Goal: Entertainment & Leisure: Consume media (video, audio)

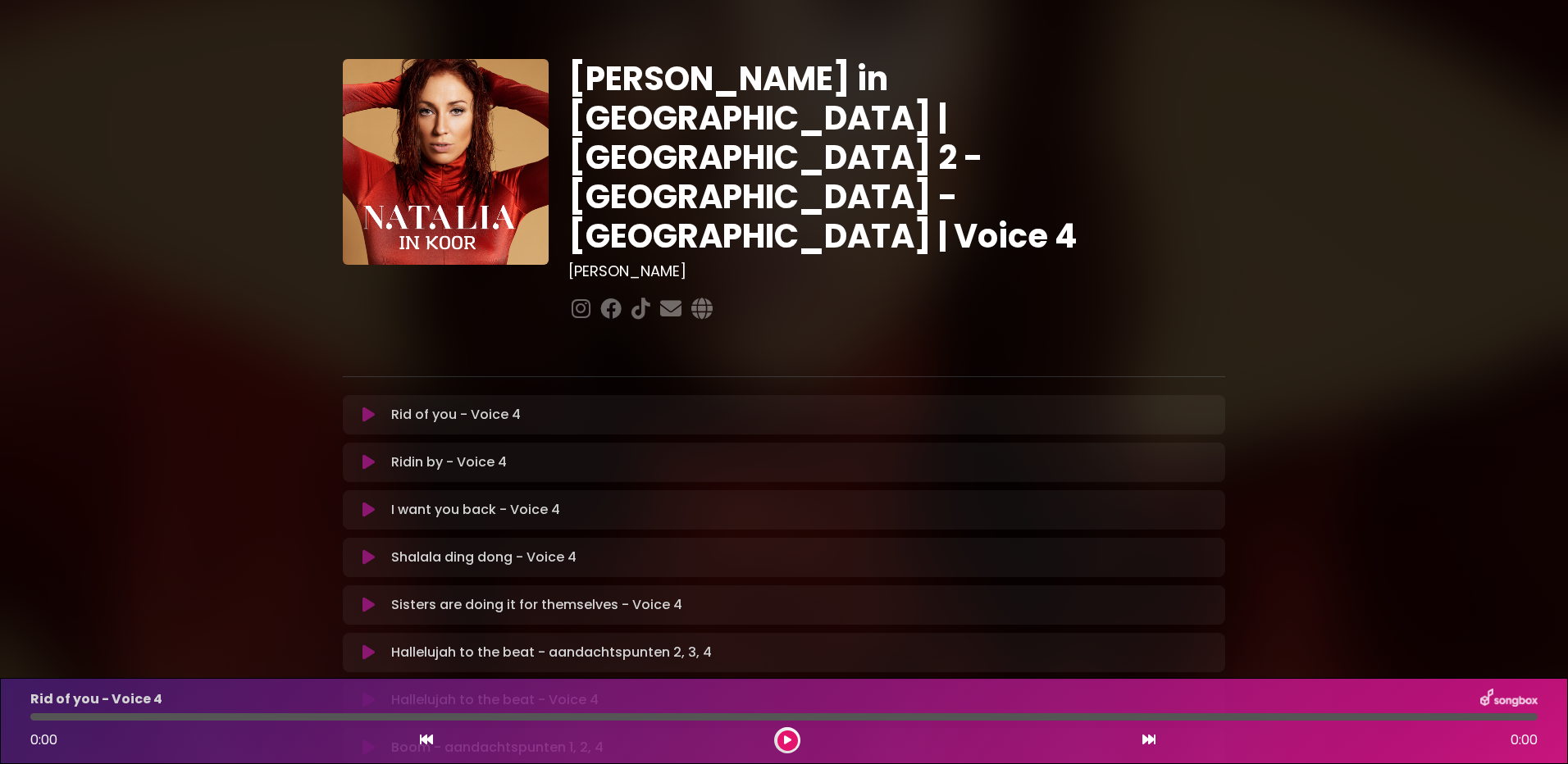
click at [363, 407] on icon at bounding box center [368, 415] width 12 height 16
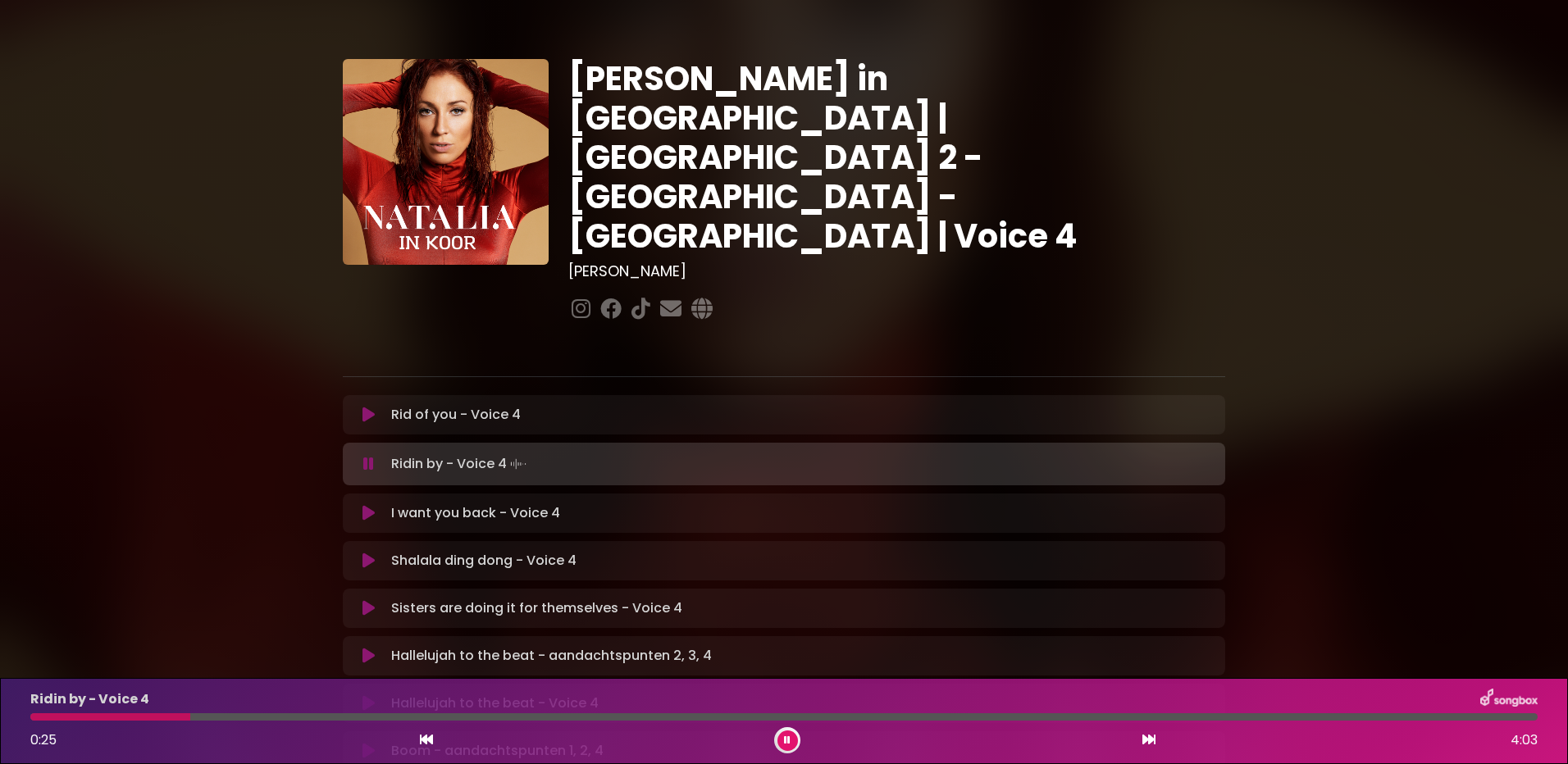
click at [792, 743] on button at bounding box center [788, 741] width 21 height 21
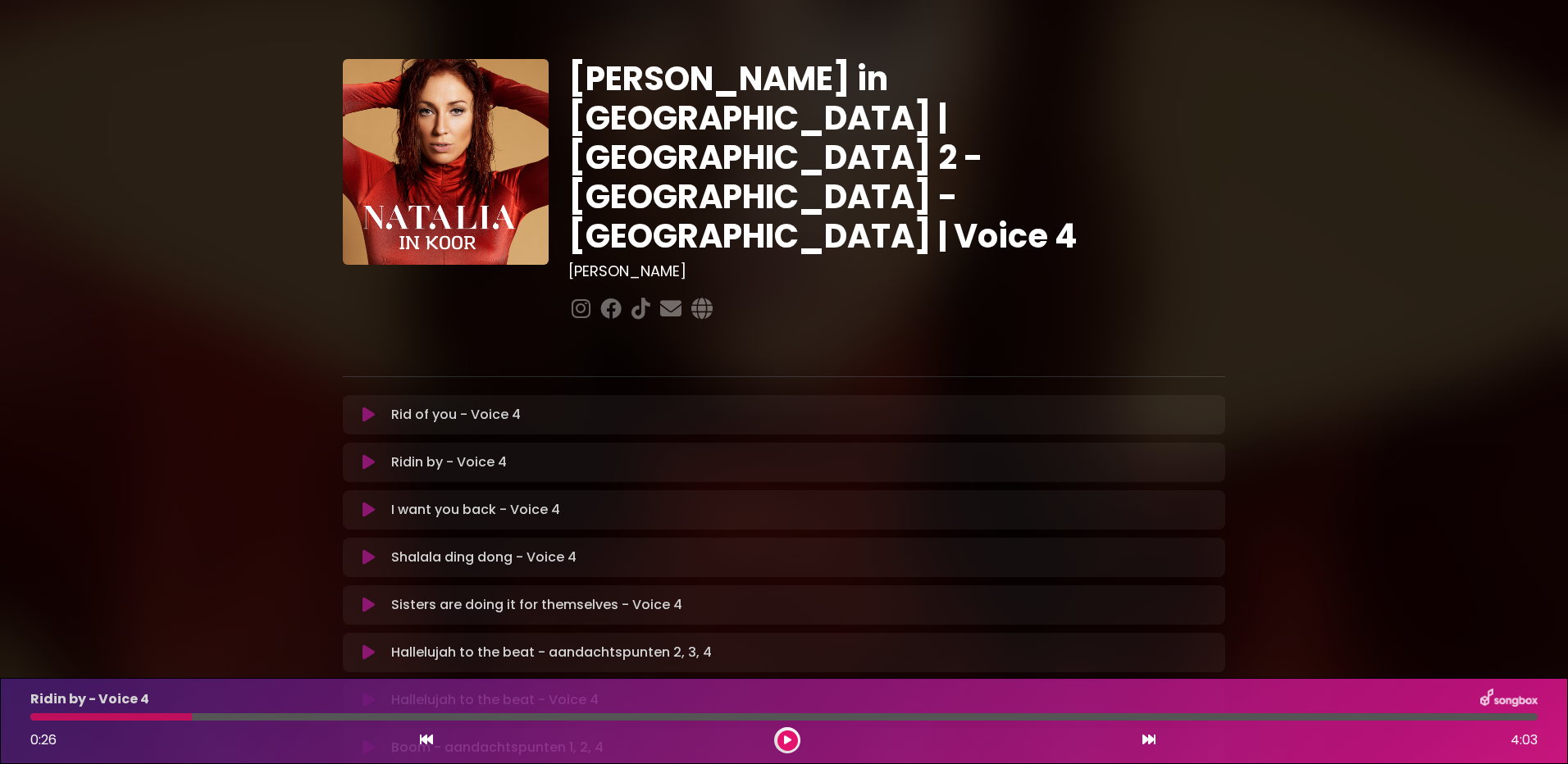
click at [792, 744] on button at bounding box center [788, 741] width 21 height 21
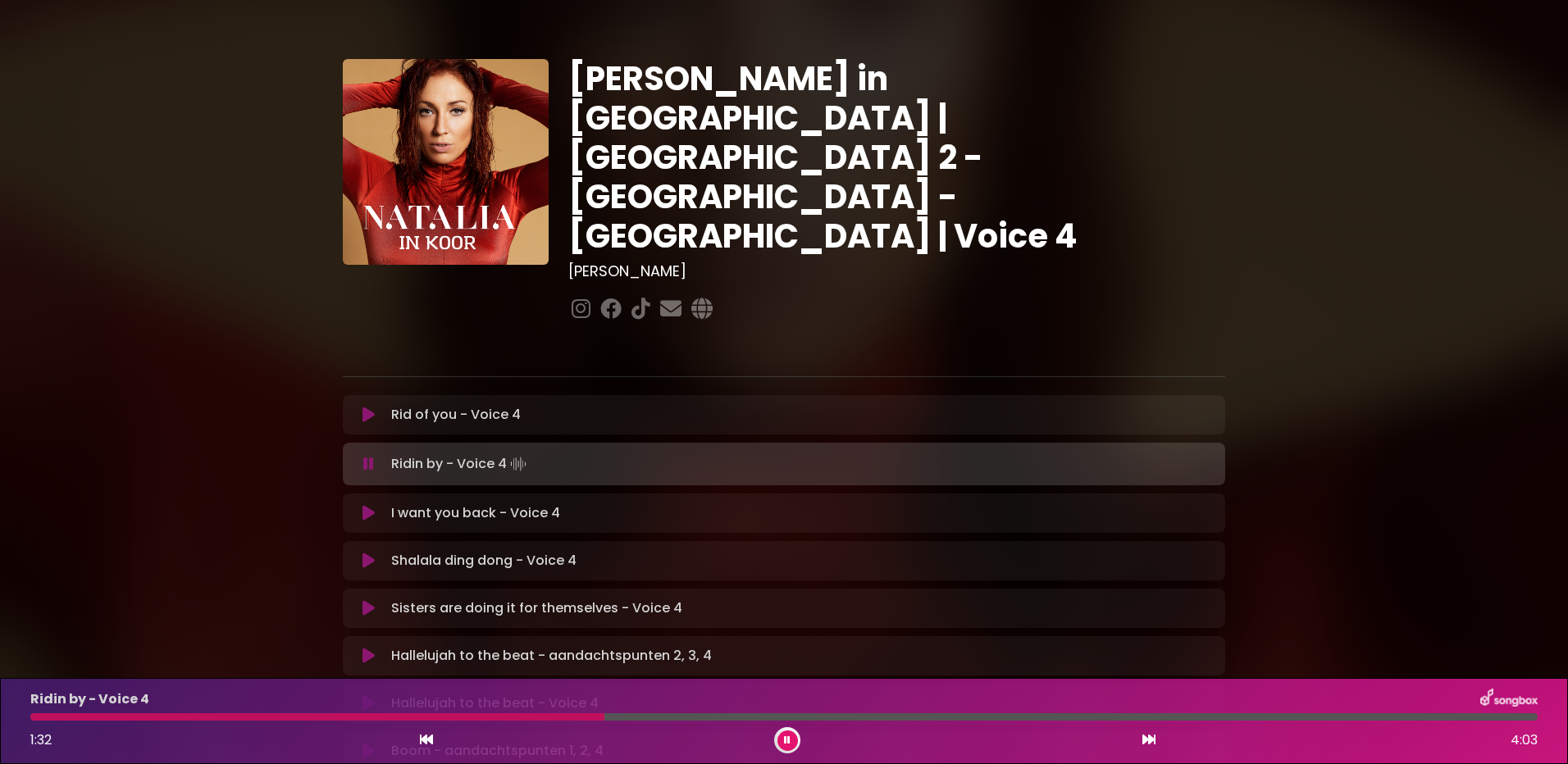
click at [780, 735] on button at bounding box center [788, 741] width 21 height 21
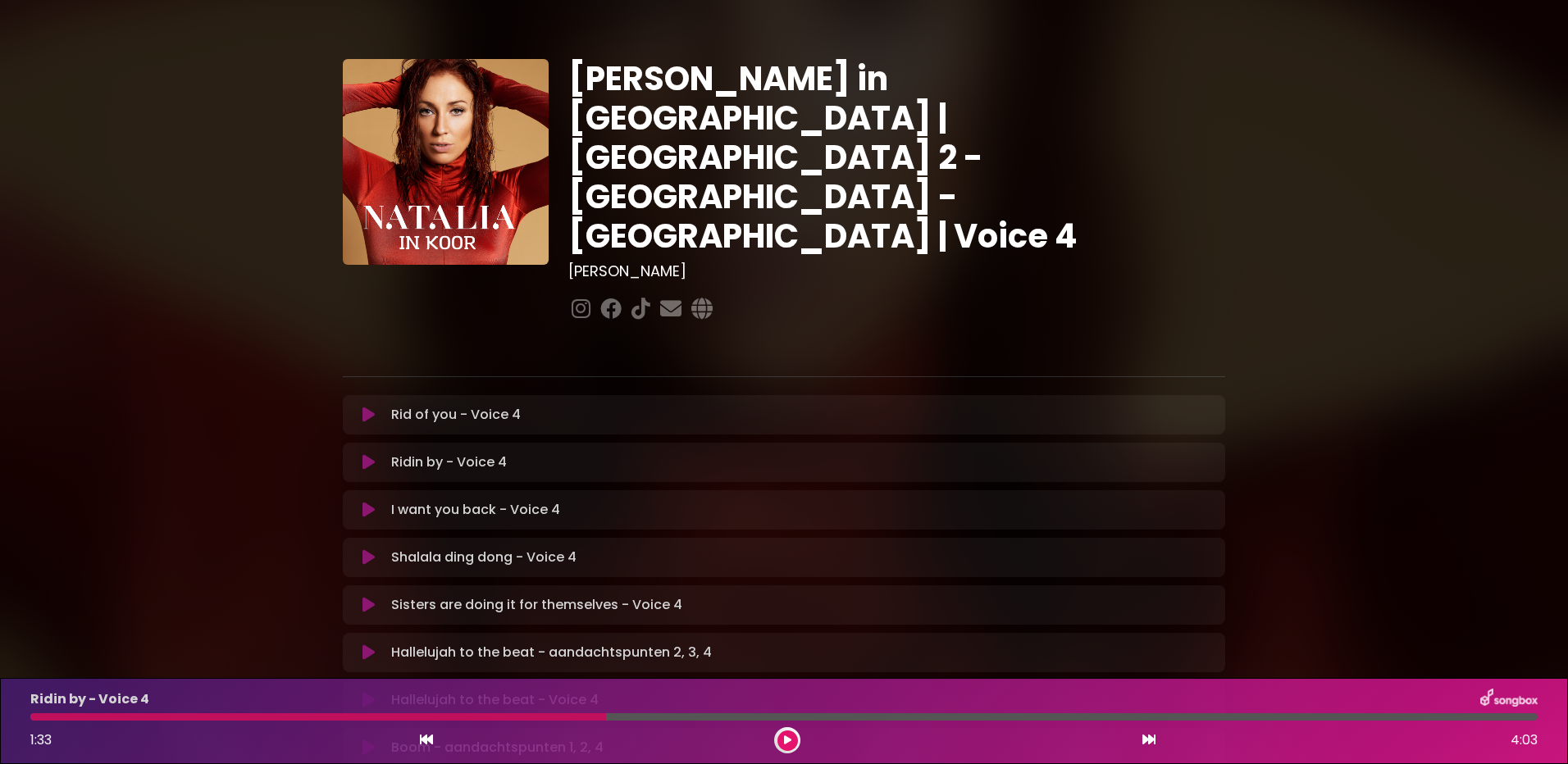
click at [518, 715] on div at bounding box center [318, 717] width 576 height 8
click at [530, 721] on div "Ridin by - Voice 4 1:33 4:03" at bounding box center [784, 721] width 1528 height 65
click at [537, 715] on div at bounding box center [318, 717] width 576 height 8
click at [785, 737] on icon at bounding box center [787, 740] width 8 height 9
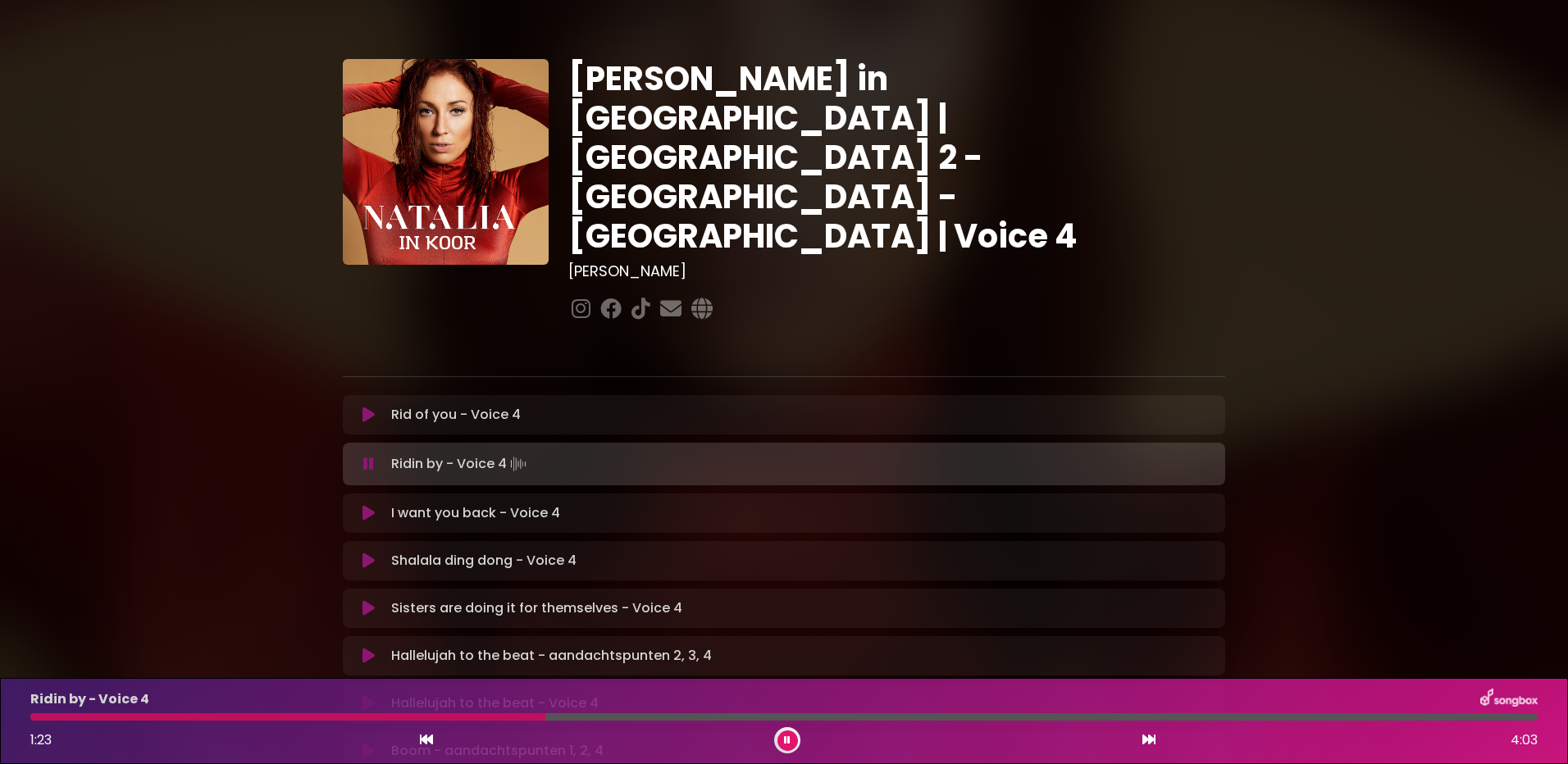
click at [510, 717] on div at bounding box center [287, 717] width 515 height 8
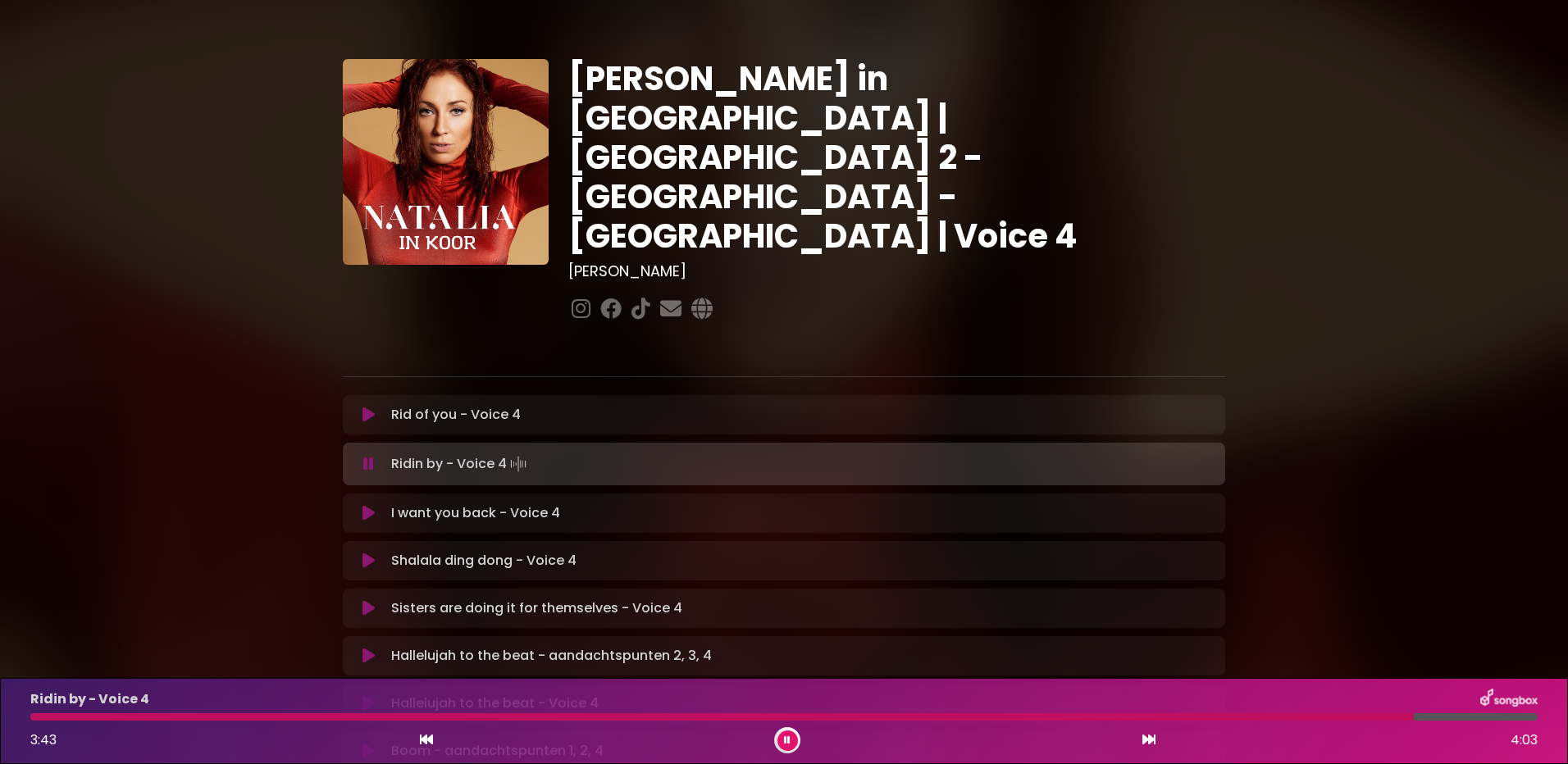
click at [362, 407] on icon at bounding box center [368, 415] width 12 height 16
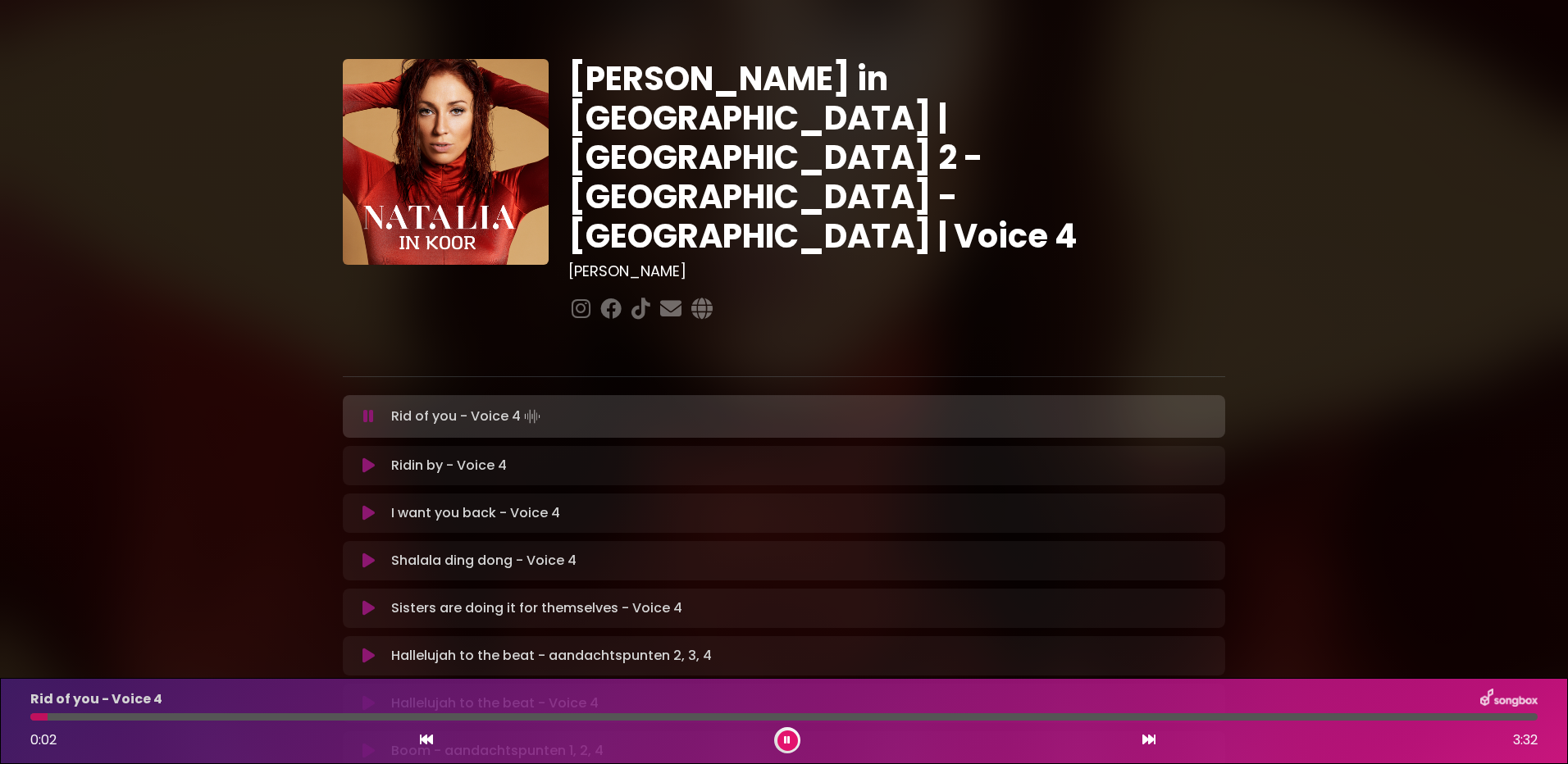
click at [847, 715] on div at bounding box center [784, 717] width 1508 height 8
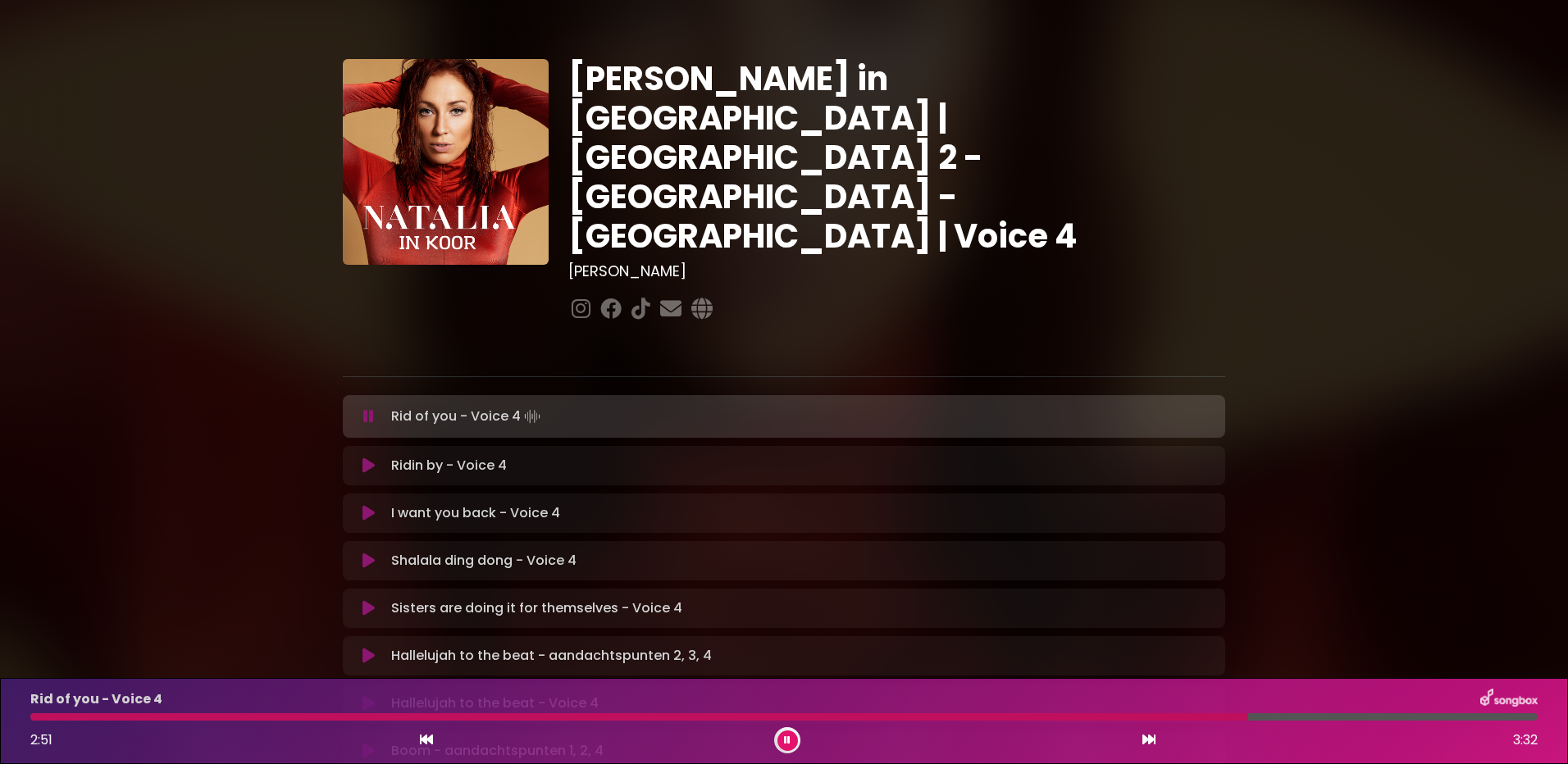
click at [1160, 716] on div at bounding box center [639, 717] width 1218 height 8
click at [1131, 718] on div at bounding box center [630, 717] width 1200 height 8
click at [1108, 717] on div at bounding box center [649, 717] width 1240 height 8
click at [1054, 721] on div "Rid of you - Voice 4 3:11 3:32" at bounding box center [784, 721] width 1528 height 65
click at [1054, 714] on div at bounding box center [712, 717] width 1364 height 8
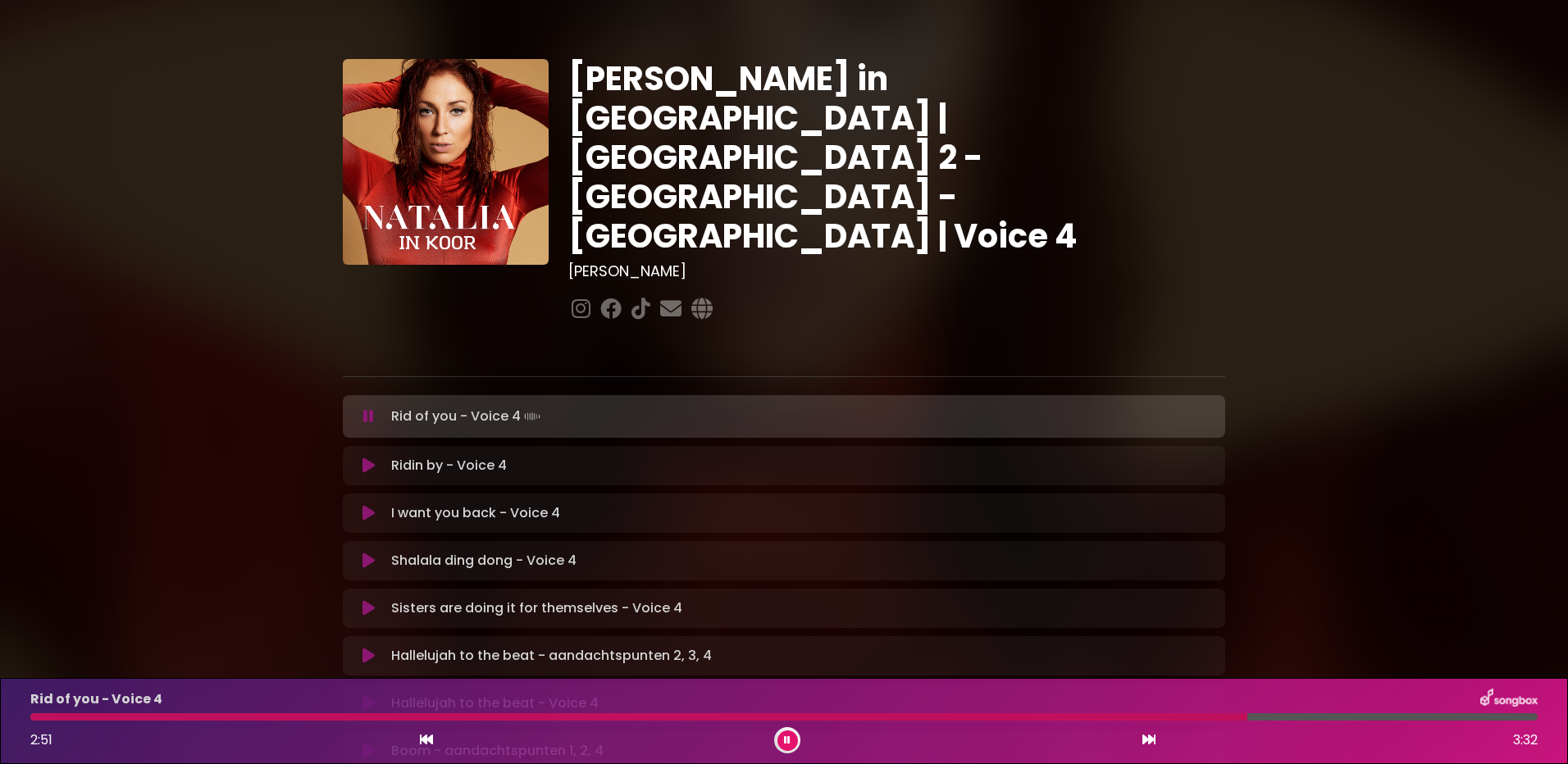
click at [1133, 717] on div at bounding box center [638, 717] width 1218 height 8
click at [1060, 717] on div at bounding box center [648, 717] width 1236 height 8
click at [1068, 716] on div at bounding box center [630, 717] width 1200 height 8
click at [1033, 718] on div at bounding box center [631, 717] width 1202 height 8
click at [1080, 716] on div at bounding box center [784, 717] width 1508 height 8
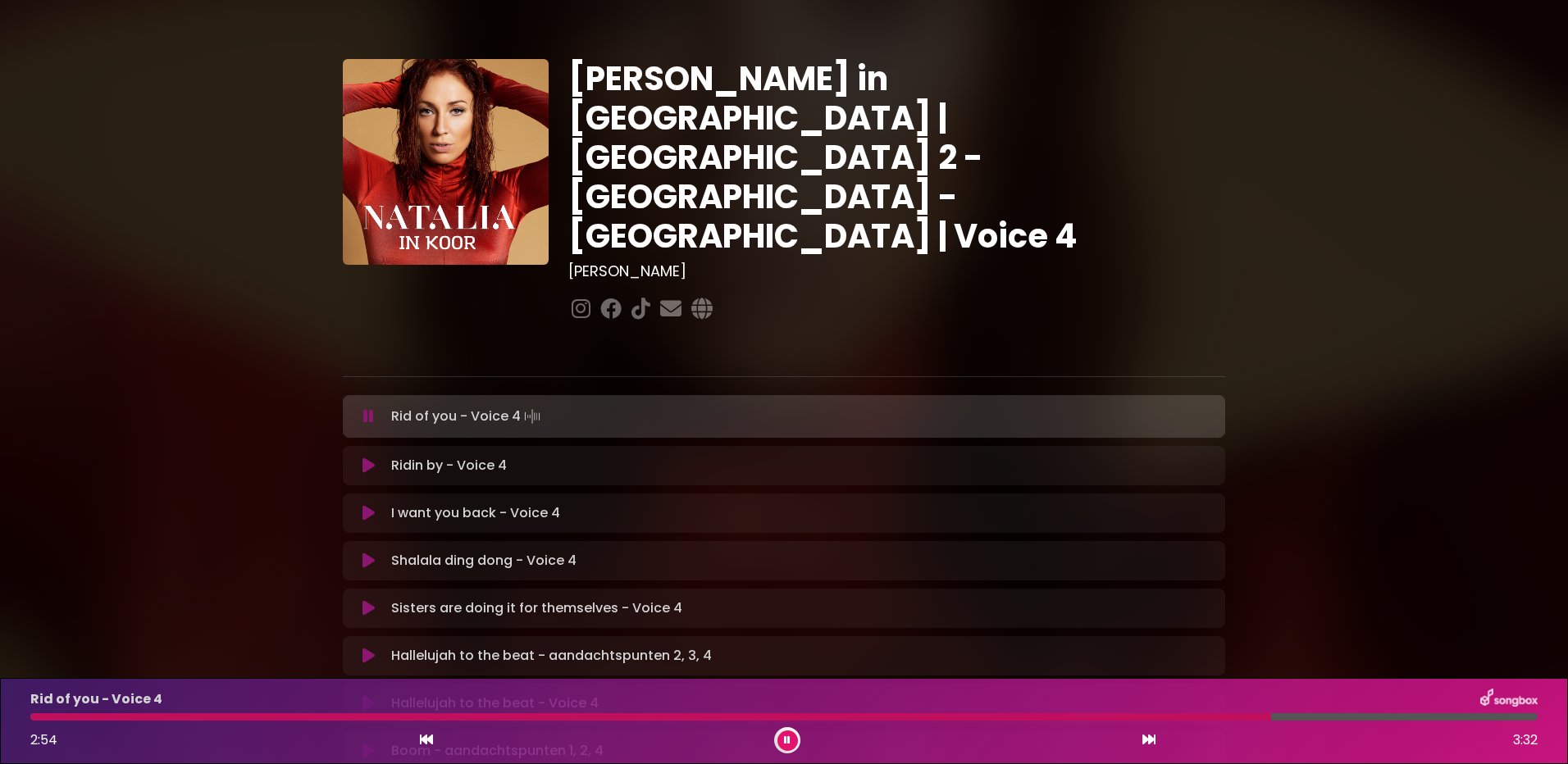
click at [364, 457] on icon at bounding box center [368, 465] width 12 height 16
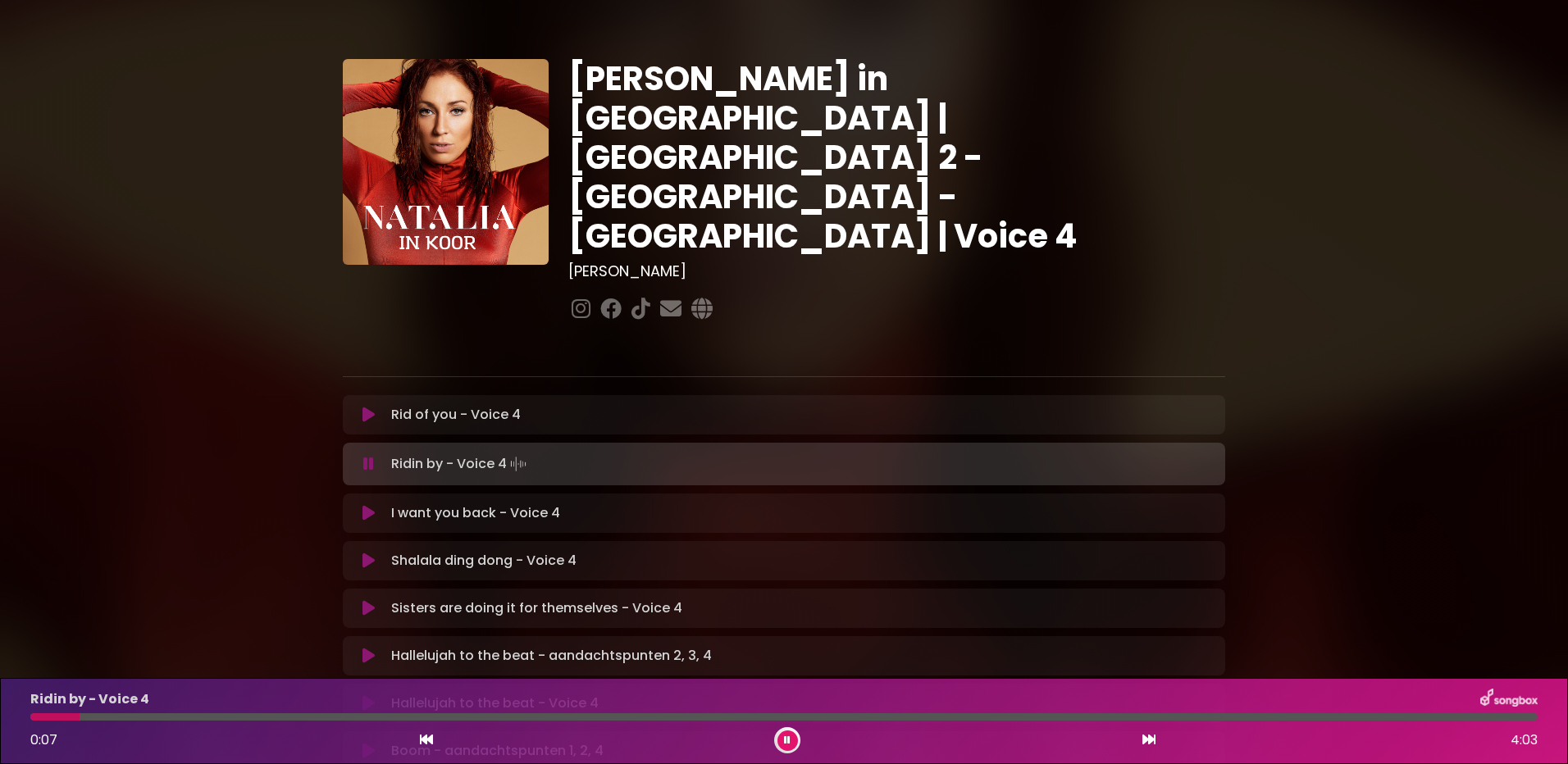
click at [452, 719] on div at bounding box center [784, 717] width 1508 height 8
click at [420, 713] on div "Ridin by - Voice 4 1:14 4:03" at bounding box center [784, 721] width 1528 height 65
click at [417, 719] on div at bounding box center [261, 717] width 463 height 8
click at [362, 716] on div at bounding box center [261, 717] width 464 height 8
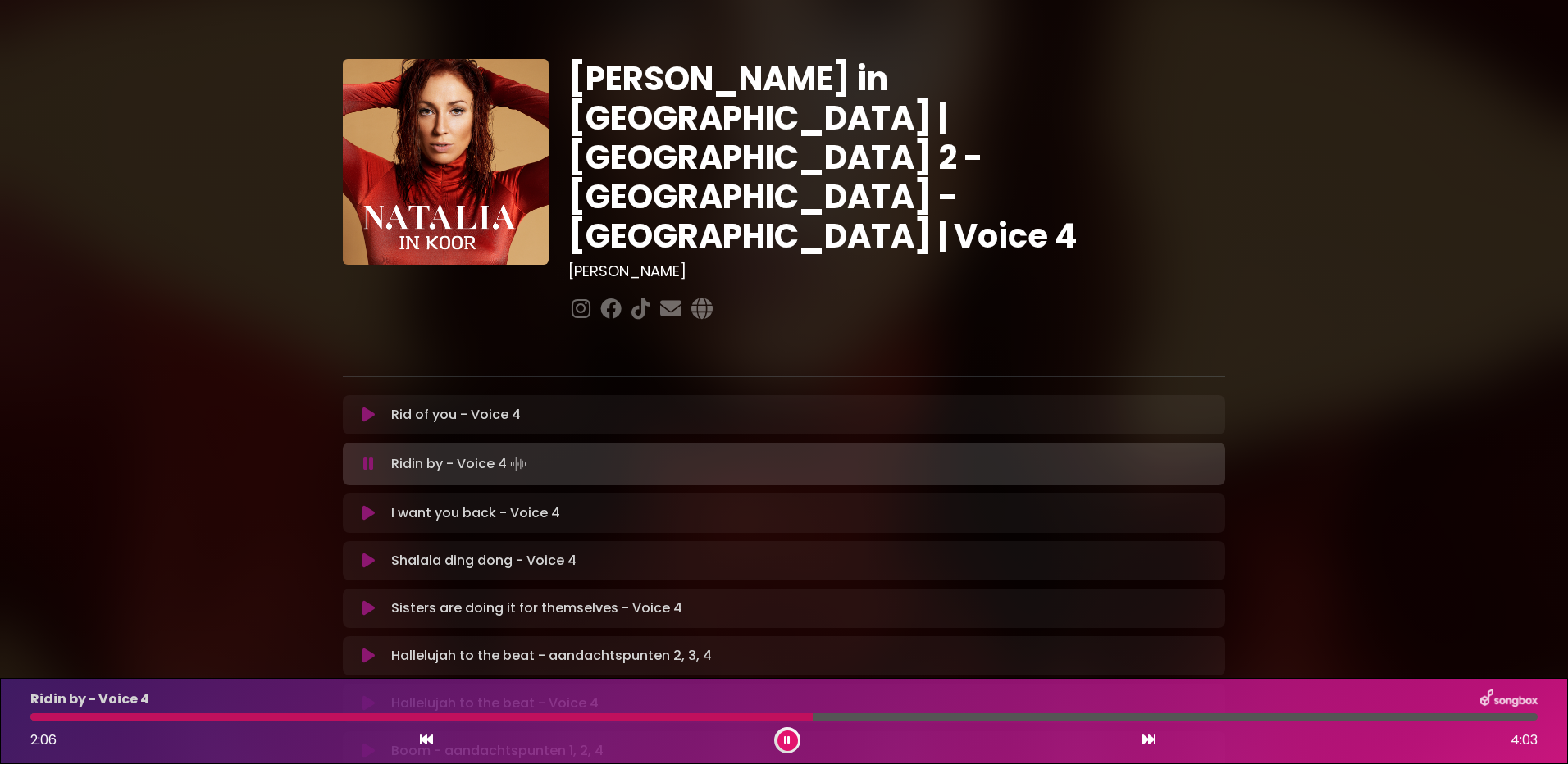
click at [736, 718] on div at bounding box center [421, 717] width 782 height 8
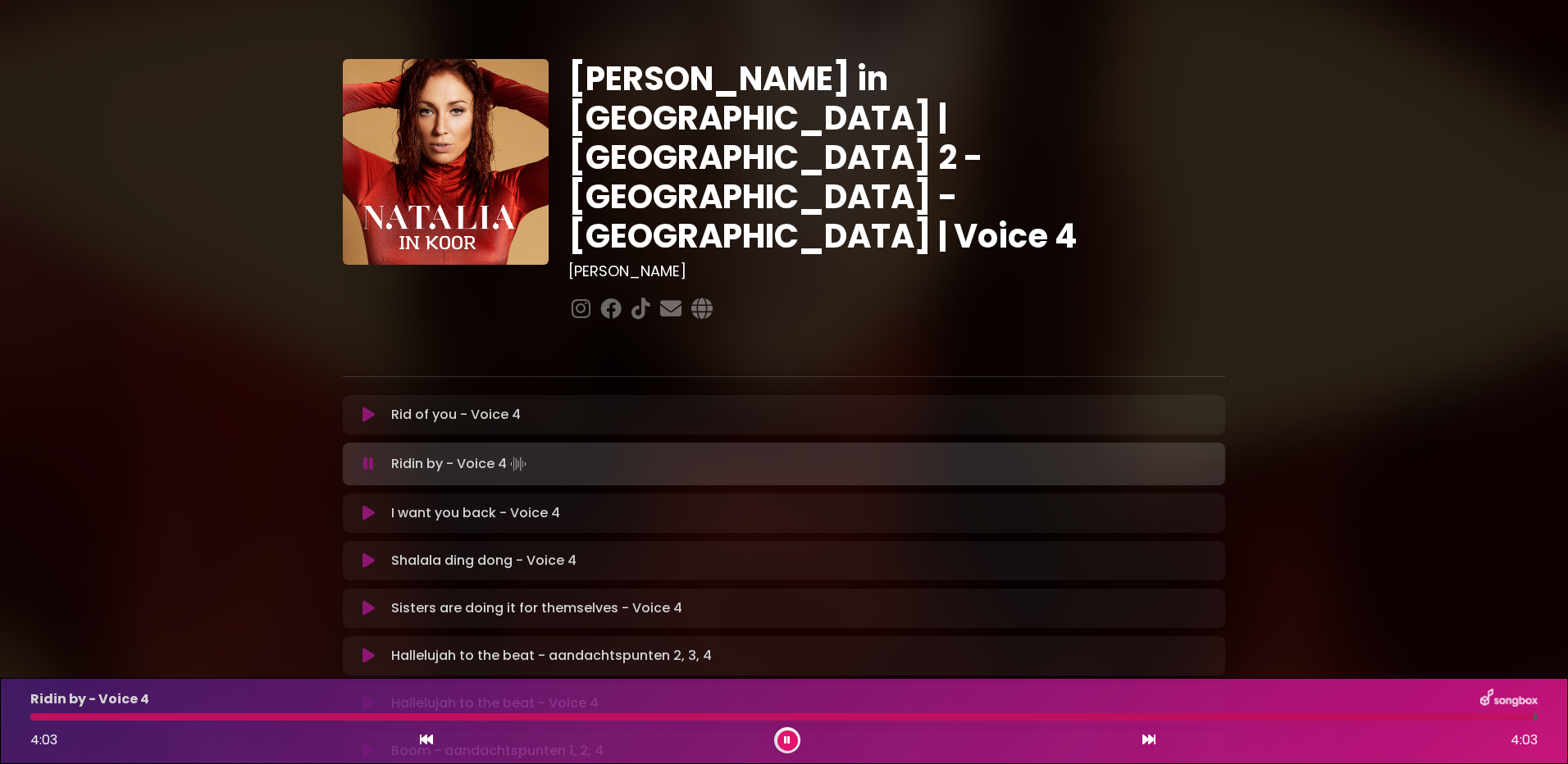
click at [668, 714] on div at bounding box center [781, 717] width 1504 height 8
click at [878, 718] on div at bounding box center [766, 717] width 1473 height 8
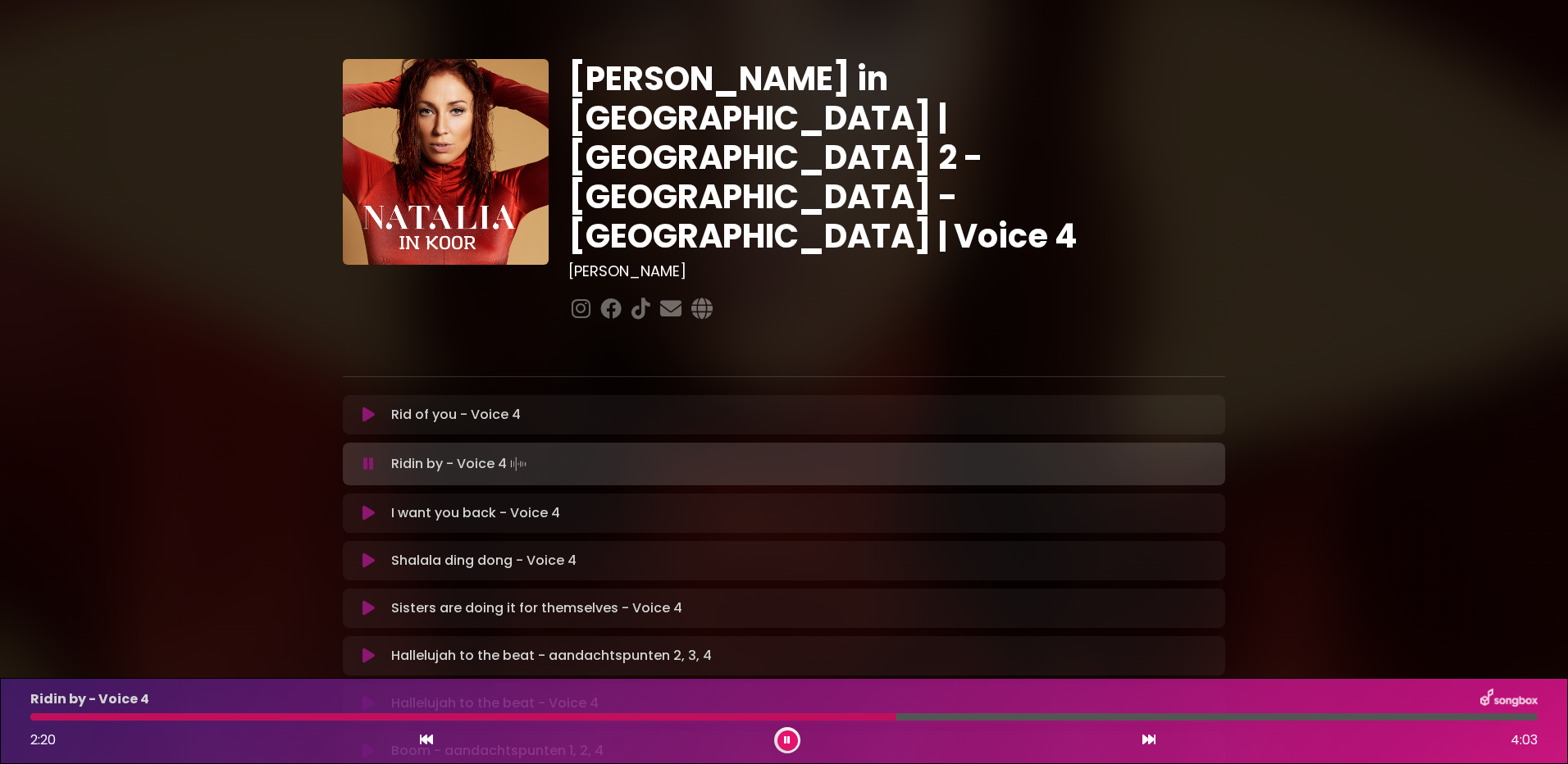
click at [742, 717] on div at bounding box center [463, 717] width 866 height 8
click at [667, 718] on div at bounding box center [389, 717] width 719 height 8
click at [474, 716] on div at bounding box center [721, 717] width 1382 height 8
click at [390, 717] on div at bounding box center [260, 717] width 459 height 8
